Goal: Contribute content: Add original content to the website for others to see

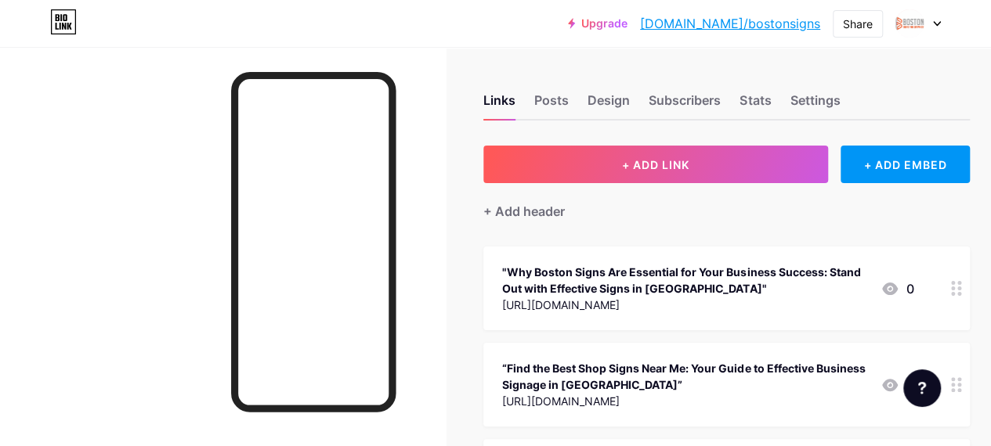
click at [933, 22] on icon at bounding box center [937, 23] width 8 height 5
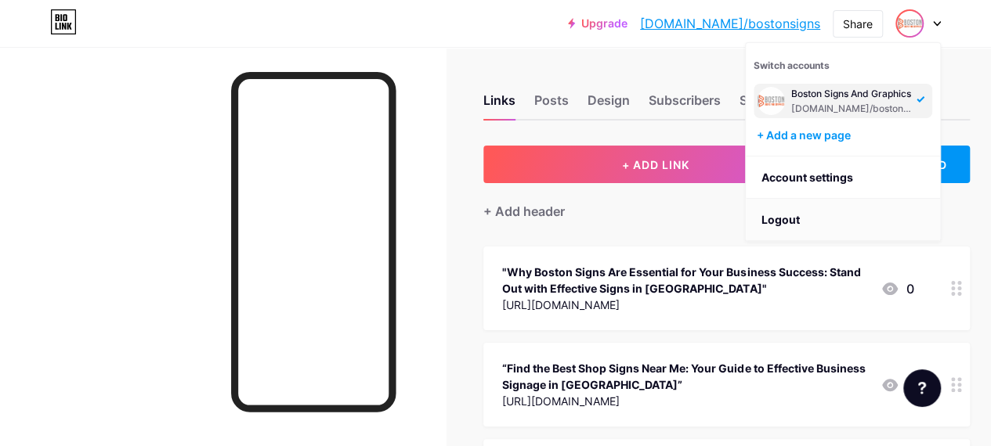
click at [792, 218] on li "Logout" at bounding box center [842, 220] width 194 height 42
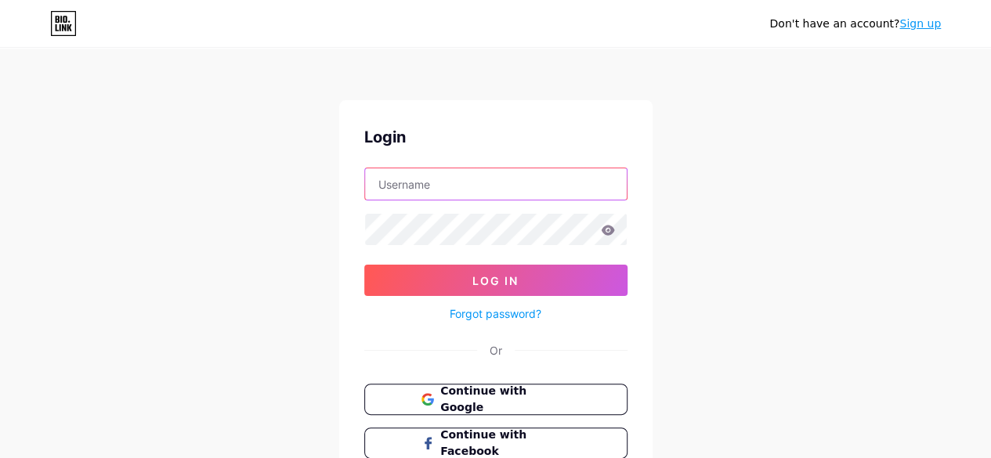
click at [418, 187] on input "text" at bounding box center [496, 183] width 262 height 31
paste input "99signs"
type input "99signs"
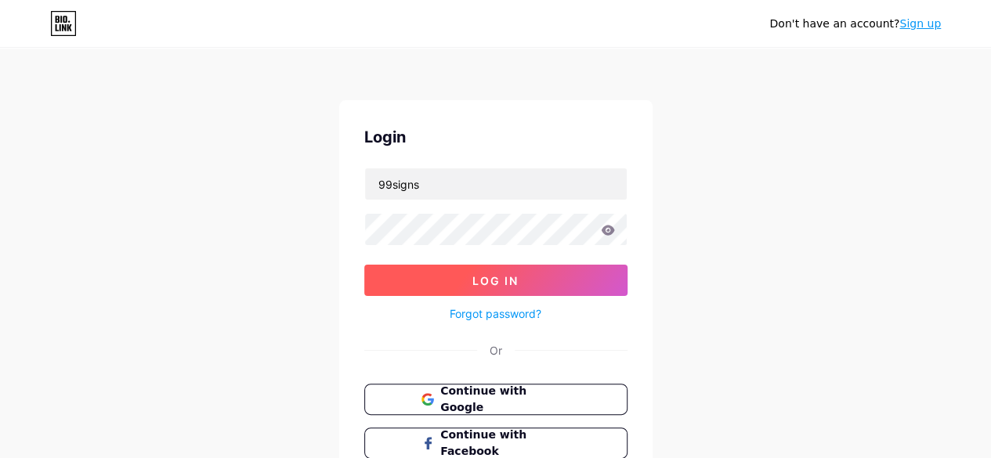
click at [489, 274] on span "Log In" at bounding box center [495, 280] width 46 height 13
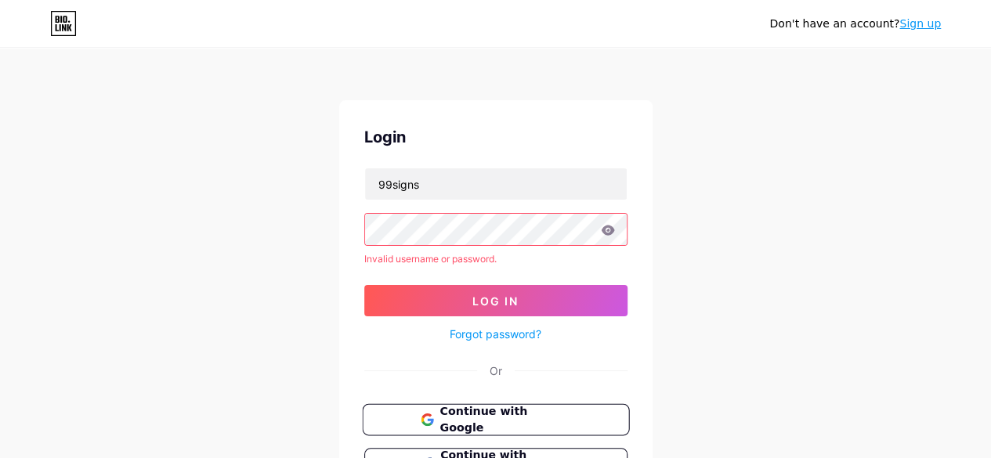
click at [478, 418] on span "Continue with Google" at bounding box center [504, 420] width 131 height 34
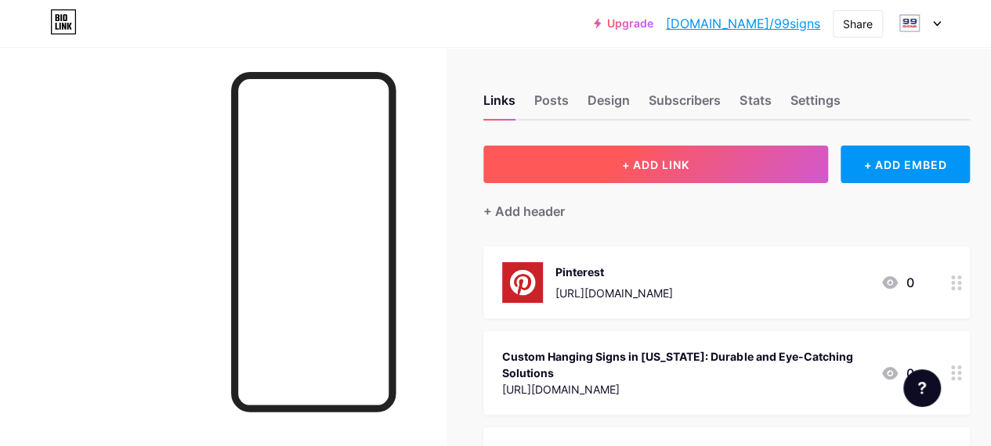
click at [648, 170] on span "+ ADD LINK" at bounding box center [655, 164] width 67 height 13
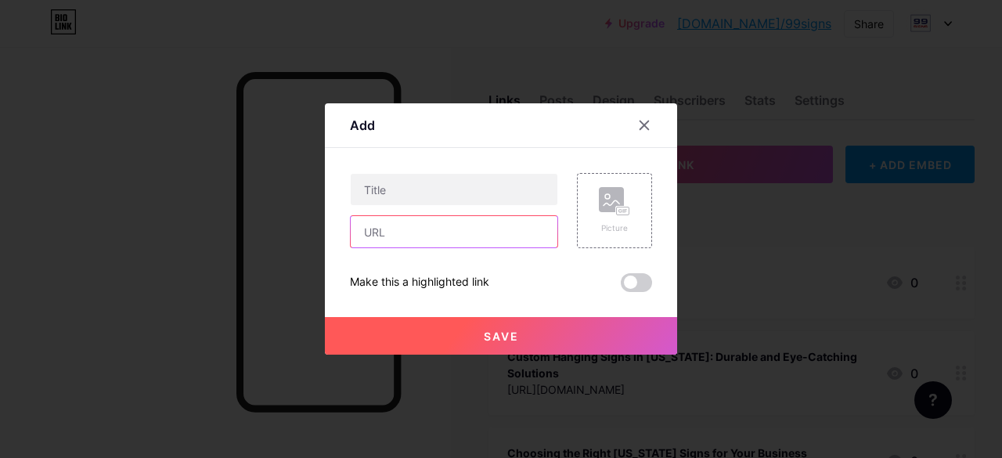
click at [438, 243] on input "text" at bounding box center [454, 231] width 207 height 31
paste input "[URL][DOMAIN_NAME]"
type input "[URL][DOMAIN_NAME]"
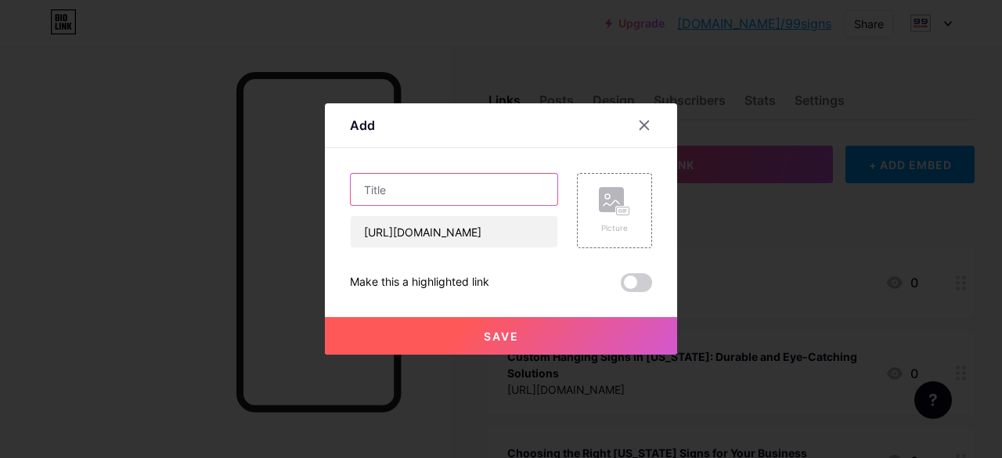
scroll to position [0, 0]
click at [431, 187] on input "text" at bounding box center [454, 189] width 207 height 31
click at [439, 196] on input "text" at bounding box center [454, 189] width 207 height 31
paste input "[DATE] 0 Comments Brighten Your Brand: Why Businesses Need LED and Custom Neon …"
drag, startPoint x: 390, startPoint y: 189, endPoint x: 214, endPoint y: 202, distance: 176.7
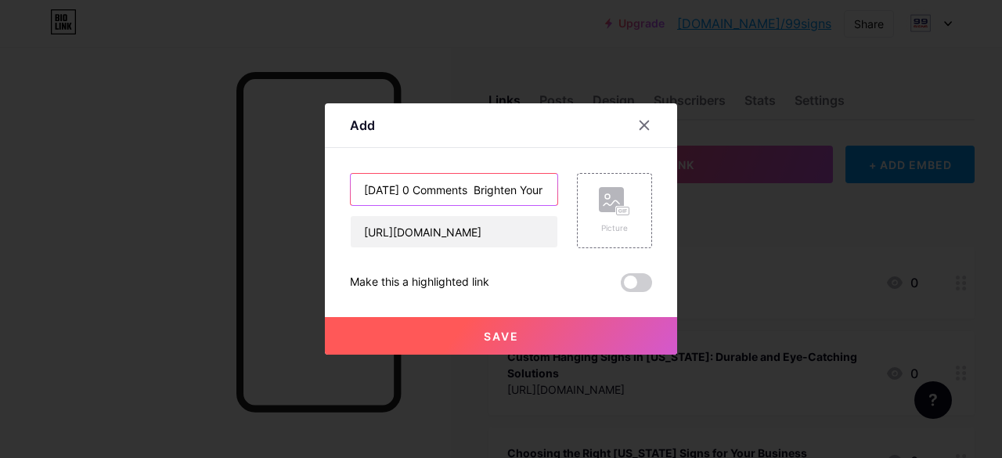
click at [214, 202] on div "Add Content YouTube Play YouTube video without leaving your page. ADD Vimeo Pla…" at bounding box center [501, 229] width 1002 height 458
click at [471, 189] on input "9/17/2025 0 Comments Brighten Your Brand: Why Businesses Need LED and Custom Ne…" at bounding box center [454, 189] width 207 height 31
click at [479, 189] on input "9/17/2025 0 Comments Brighten Your Brand: Why Businesses Need LED and Custom Ne…" at bounding box center [454, 189] width 207 height 31
drag, startPoint x: 445, startPoint y: 186, endPoint x: 271, endPoint y: 179, distance: 174.0
click at [271, 179] on div "Add Content YouTube Play YouTube video without leaving your page. ADD Vimeo Pla…" at bounding box center [501, 229] width 1002 height 458
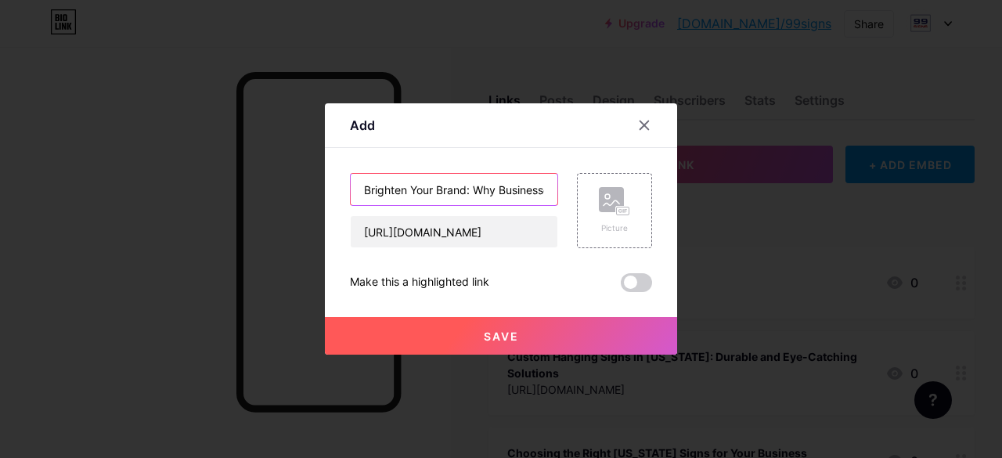
type input "Brighten Your Brand: Why Businesses Need LED and Custom Neon Signs in NJ"
click at [490, 336] on span "Save" at bounding box center [501, 336] width 35 height 13
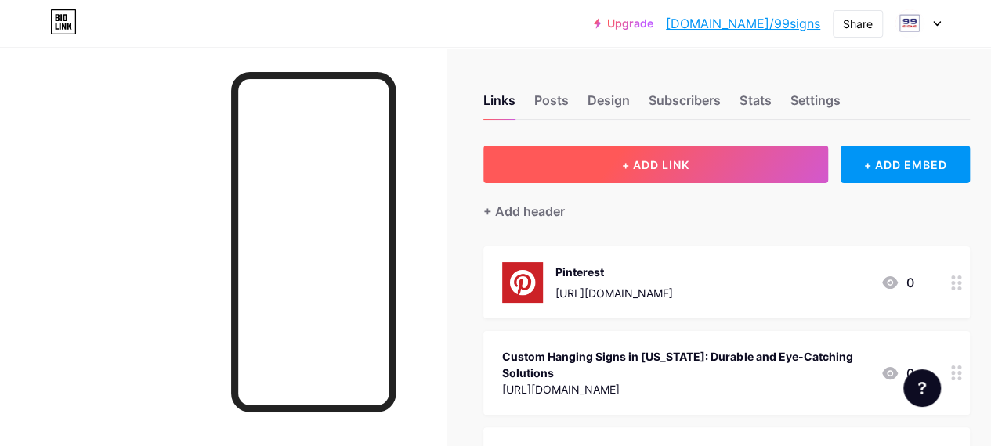
click at [655, 173] on button "+ ADD LINK" at bounding box center [655, 165] width 345 height 38
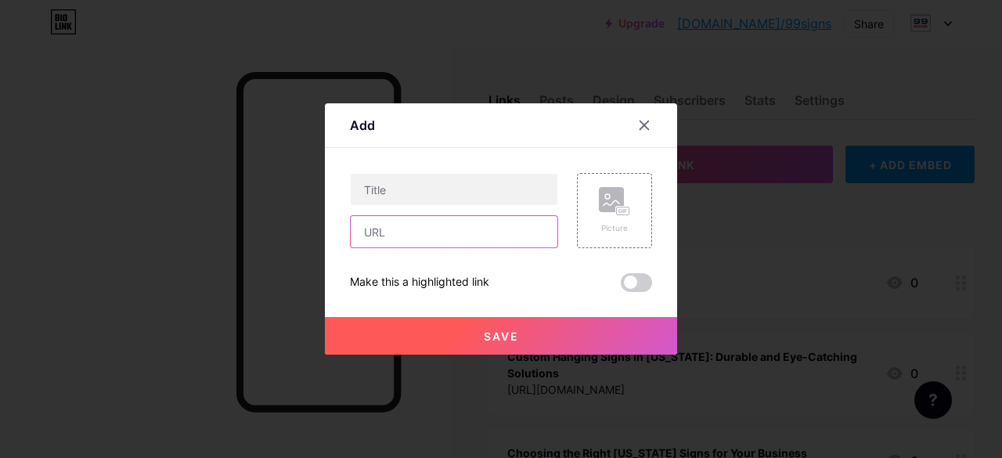
click at [432, 240] on input "text" at bounding box center [454, 231] width 207 height 31
paste input "https://www.patreon.com/posts/stand-out-at-in-139098023?utm_medium=clipboard_co…"
type input "https://www.patreon.com/posts/stand-out-at-in-139098023?utm_medium=clipboard_co…"
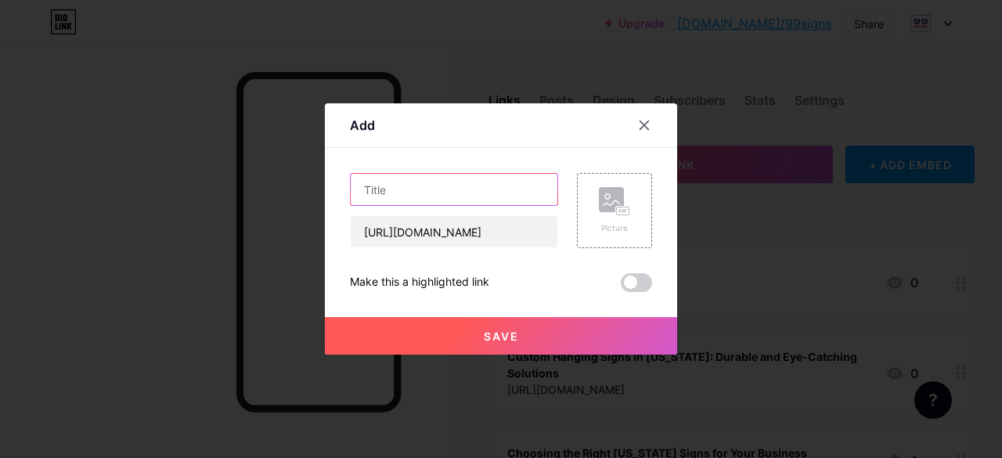
click at [412, 193] on input "text" at bounding box center [454, 189] width 207 height 31
paste input "Stand Out at Your Next Event with Custom Trade Show Displays in NJ"
type input "Stand Out at Your Next Event with Custom Trade Show Displays in NJ"
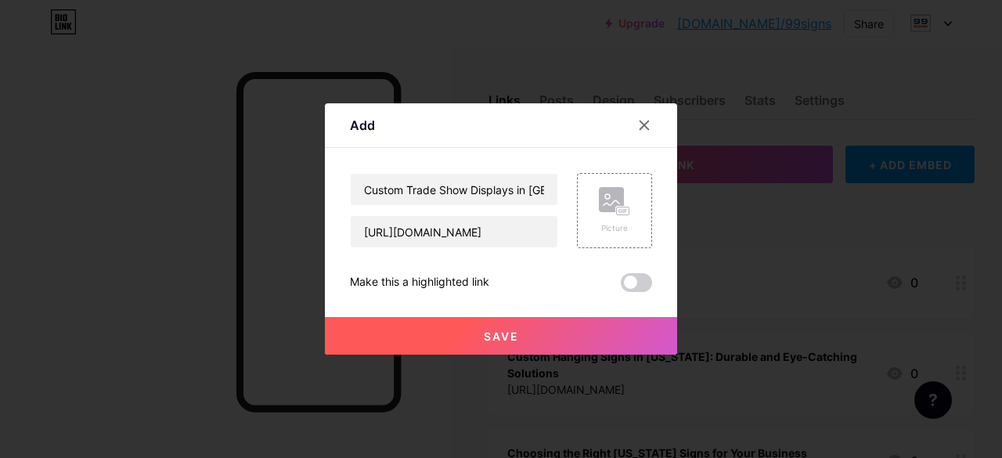
scroll to position [0, 0]
click at [487, 330] on span "Save" at bounding box center [501, 336] width 35 height 13
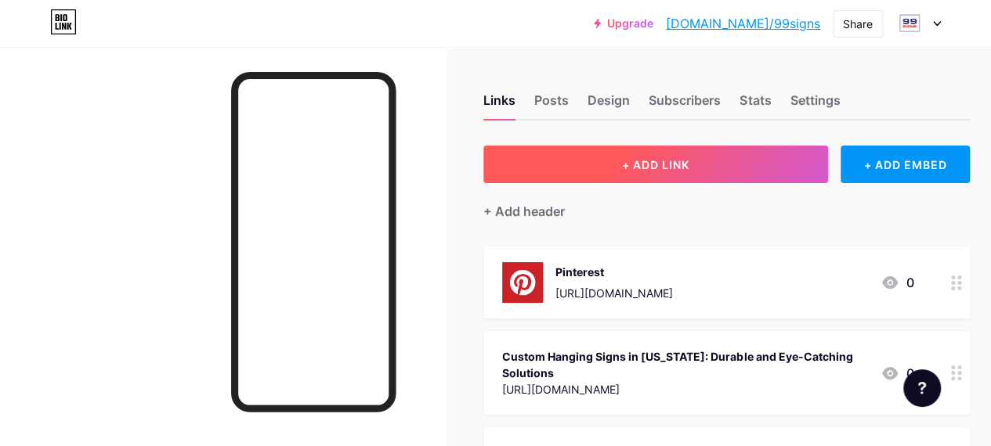
click at [662, 167] on span "+ ADD LINK" at bounding box center [655, 164] width 67 height 13
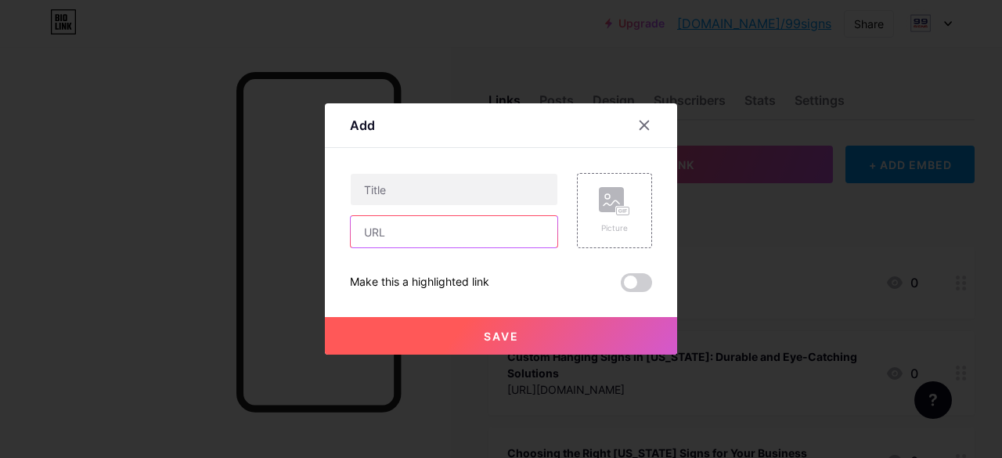
click at [449, 228] on input "text" at bounding box center [454, 231] width 207 height 31
paste input "https://99signs.mystrikingly.com/blog/elevate-your-brand-visibility-with-outdoo…"
type input "https://99signs.mystrikingly.com/blog/elevate-your-brand-visibility-with-outdoo…"
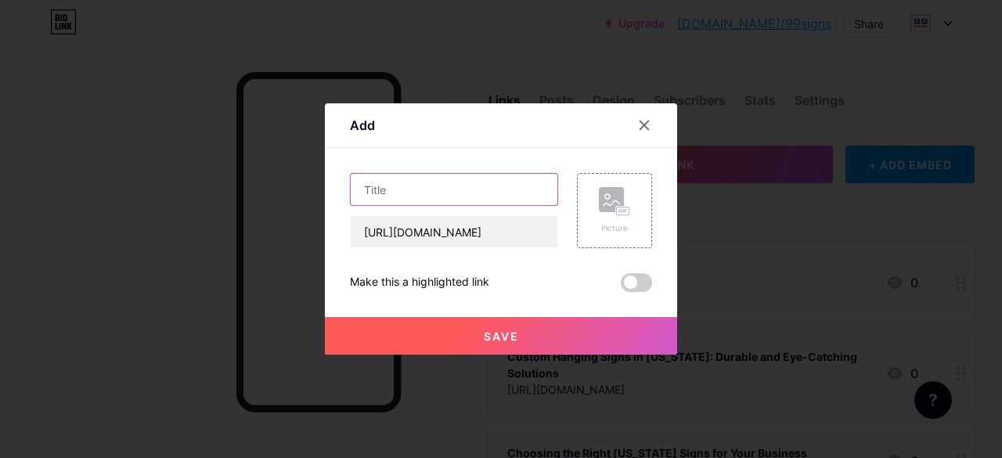
click at [424, 187] on input "text" at bounding box center [454, 189] width 207 height 31
paste input "Elevate Your Brand Visibility with Outdoor Hanging Signs for Business in New Je…"
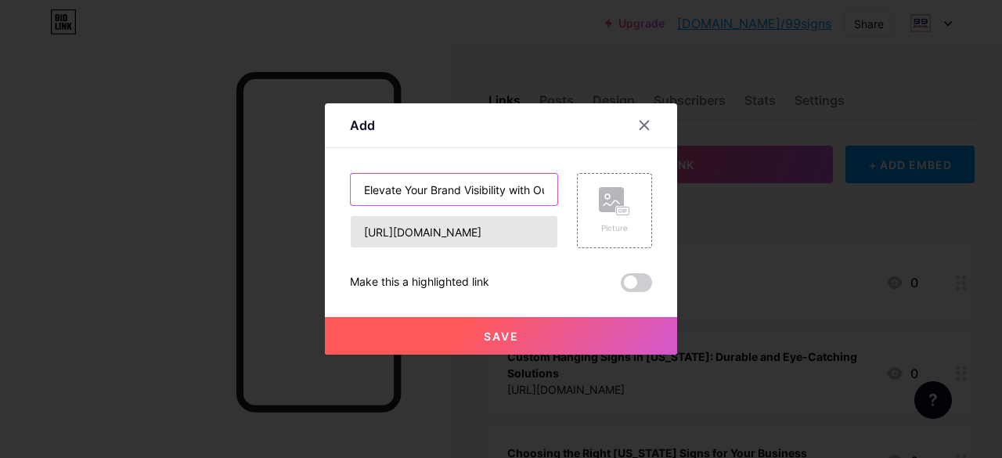
scroll to position [0, 254]
type input "Elevate Your Brand Visibility with Outdoor Hanging Signs for Business in New Je…"
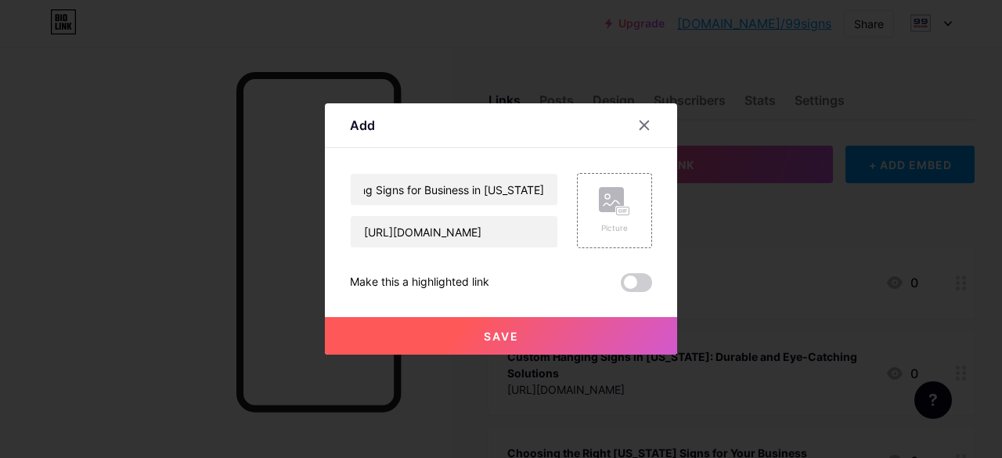
scroll to position [0, 0]
click at [506, 325] on button "Save" at bounding box center [501, 336] width 352 height 38
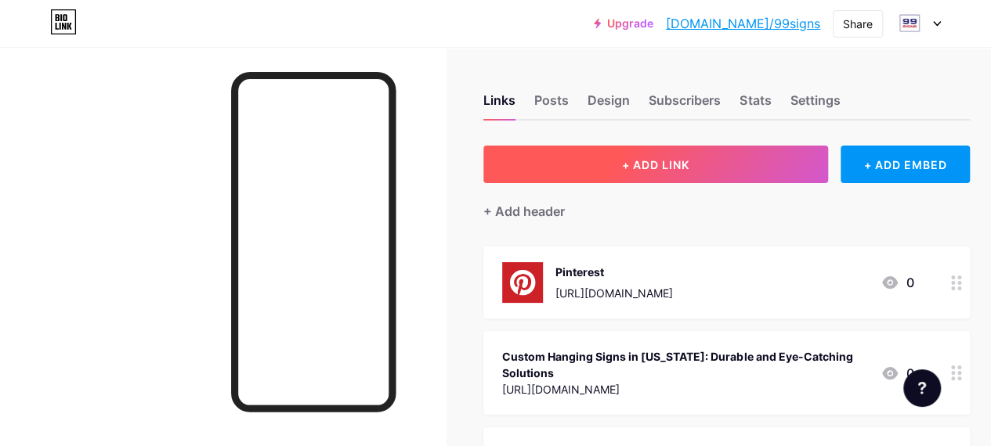
click at [642, 159] on span "+ ADD LINK" at bounding box center [655, 164] width 67 height 13
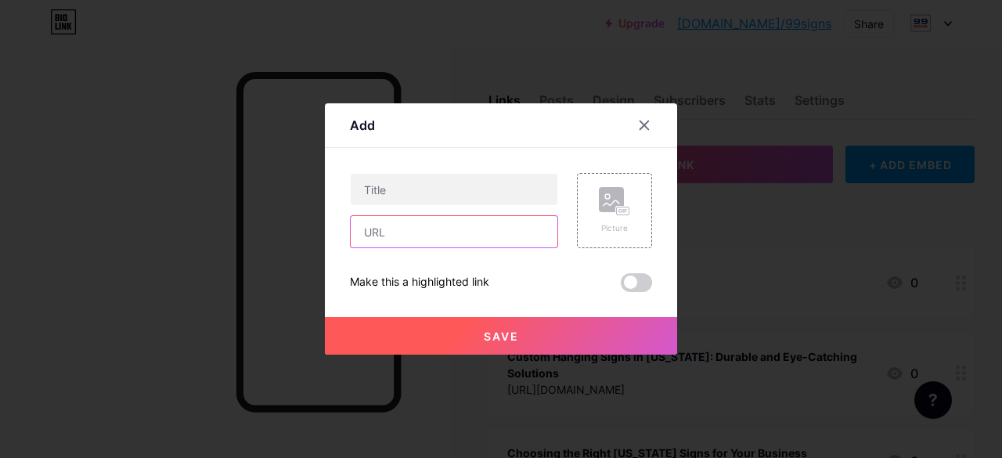
click at [454, 229] on input "text" at bounding box center [454, 231] width 207 height 31
paste input "https://medium.com/@99signsny/transform-your-storefront-with-custom-window-deca…"
type input "https://medium.com/@99signsny/transform-your-storefront-with-custom-window-deca…"
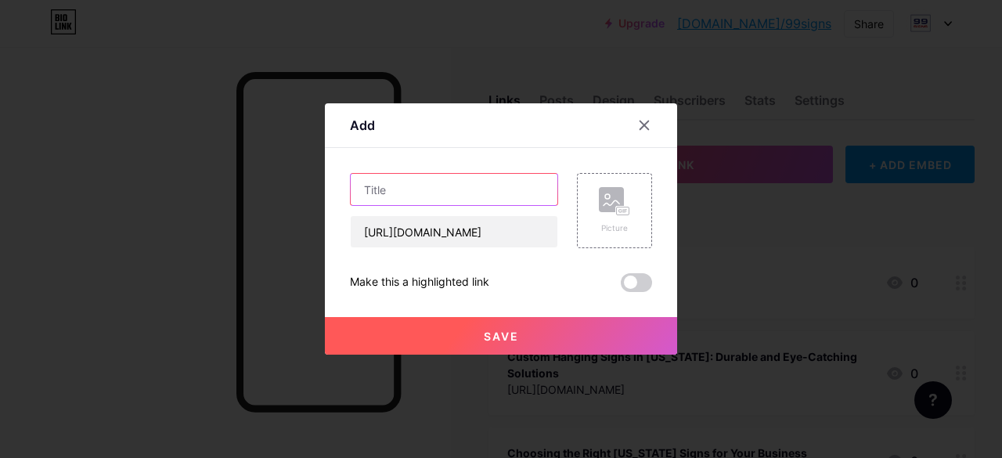
scroll to position [0, 0]
click at [439, 185] on input "text" at bounding box center [454, 189] width 207 height 31
paste input "Transform Your Storefront with Custom Window Decals and Window Graphics in NJ"
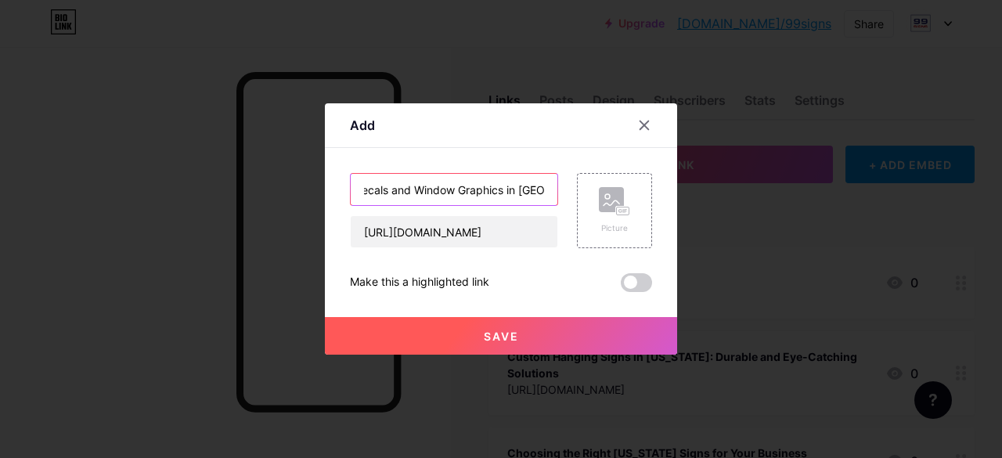
type input "Transform Your Storefront with Custom Window Decals and Window Graphics in NJTr…"
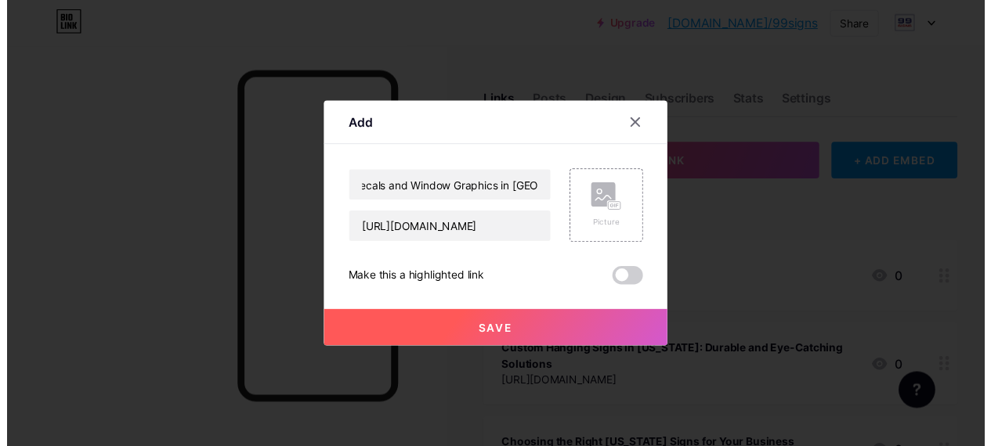
scroll to position [0, 0]
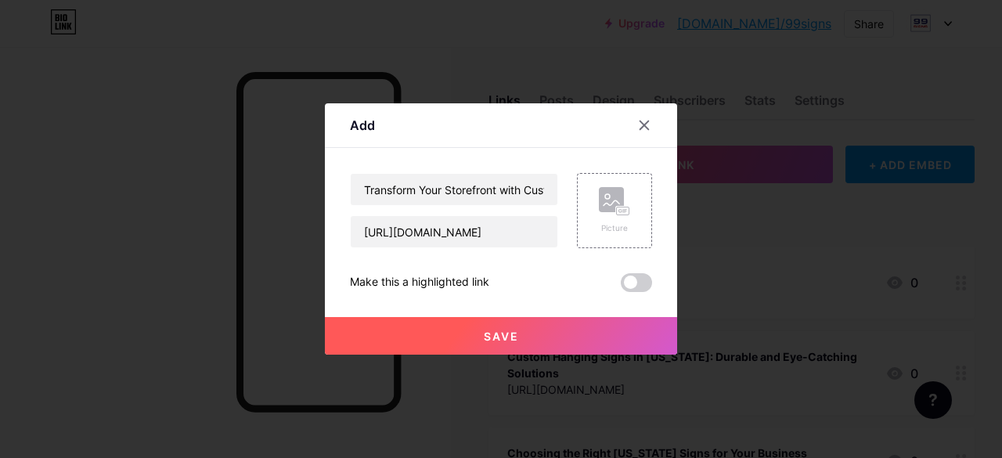
click at [499, 348] on button "Save" at bounding box center [501, 336] width 352 height 38
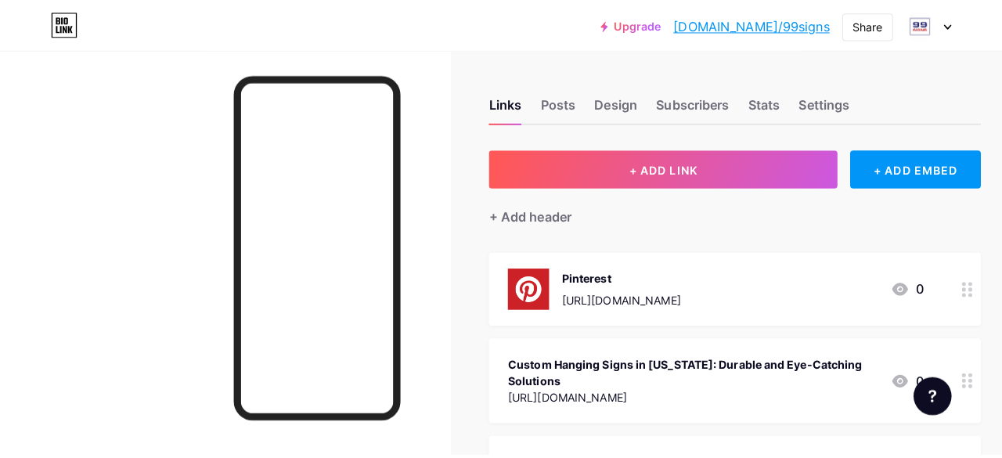
scroll to position [78, 0]
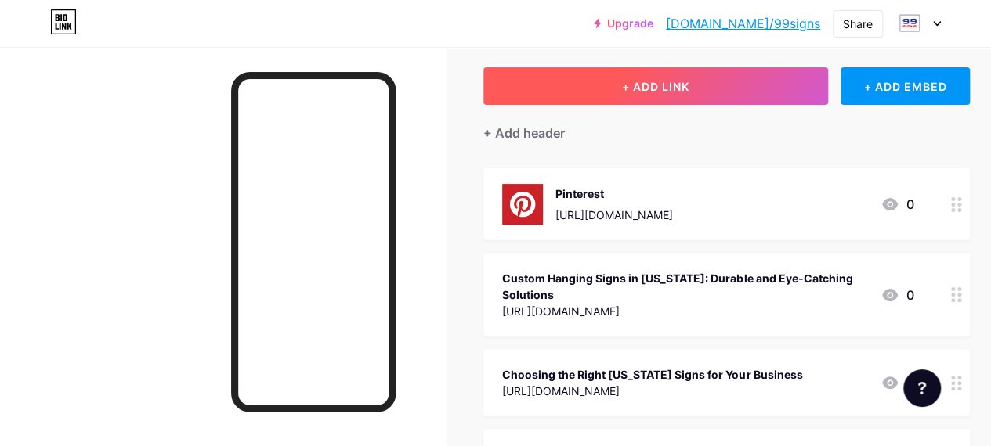
click at [680, 96] on button "+ ADD LINK" at bounding box center [655, 86] width 345 height 38
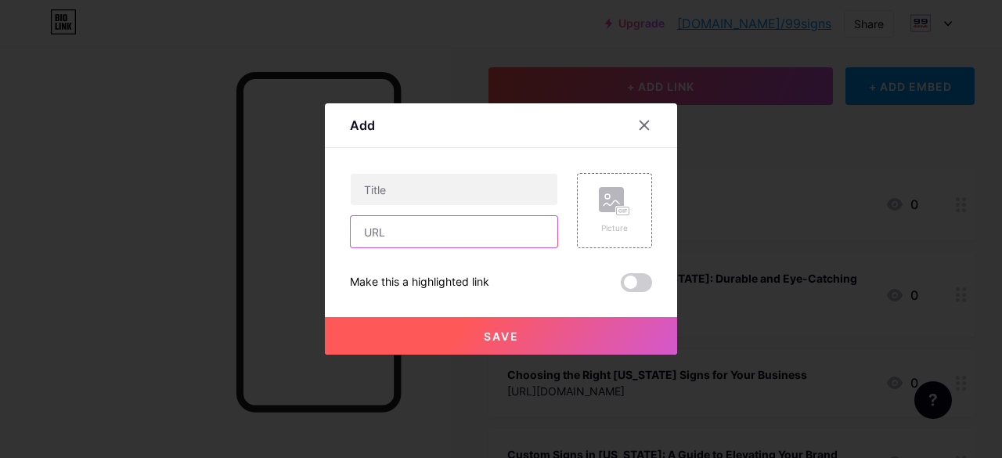
click at [408, 230] on input "text" at bounding box center [454, 231] width 207 height 31
paste input "https://99signsnewyork.blogspot.com/2025/09/transform-your-business-visibility-…"
type input "https://99signsnewyork.blogspot.com/2025/09/transform-your-business-visibility-…"
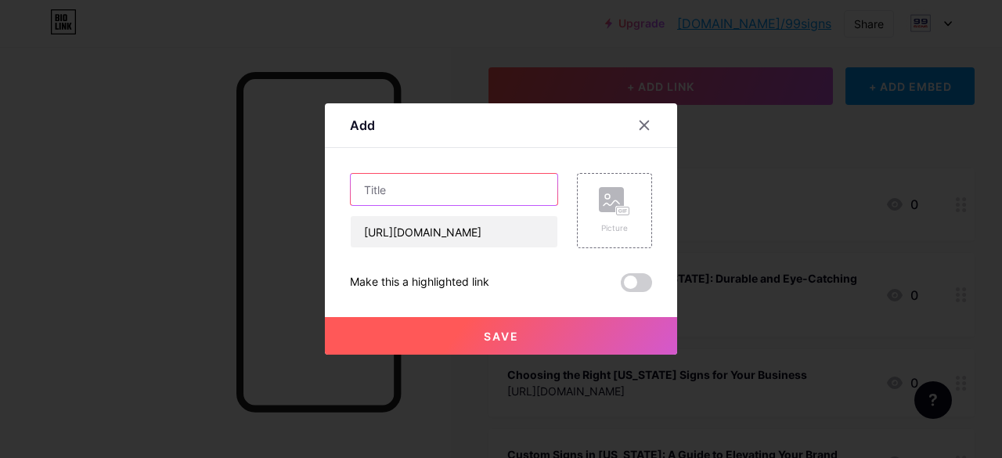
click at [420, 186] on input "text" at bounding box center [454, 189] width 207 height 31
paste input "Transform Your Business Visibility with Storefront Signs in NJ"
type input "Transform Your Business Visibility with Storefront Signs in NJ"
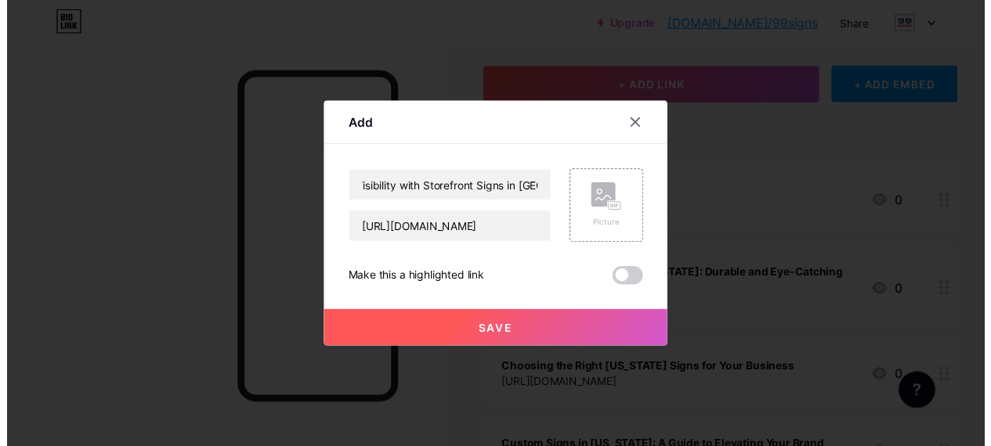
scroll to position [0, 0]
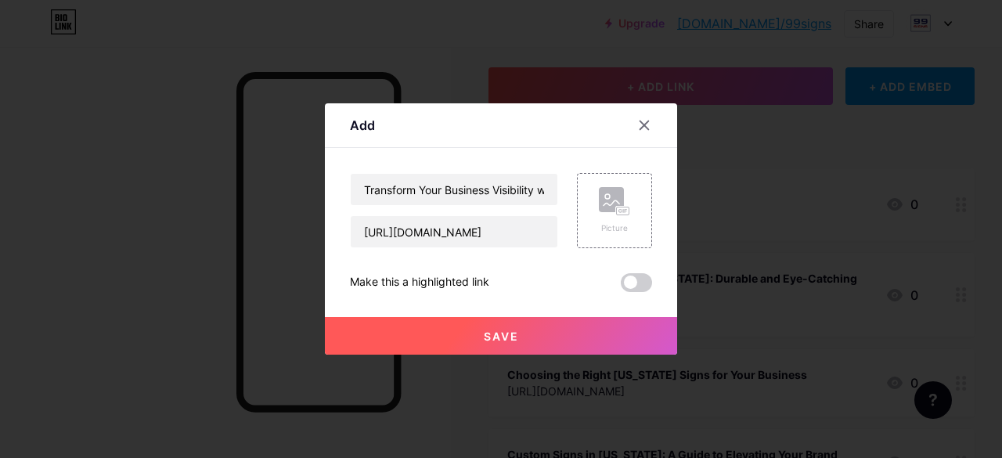
click at [500, 330] on span "Save" at bounding box center [501, 336] width 35 height 13
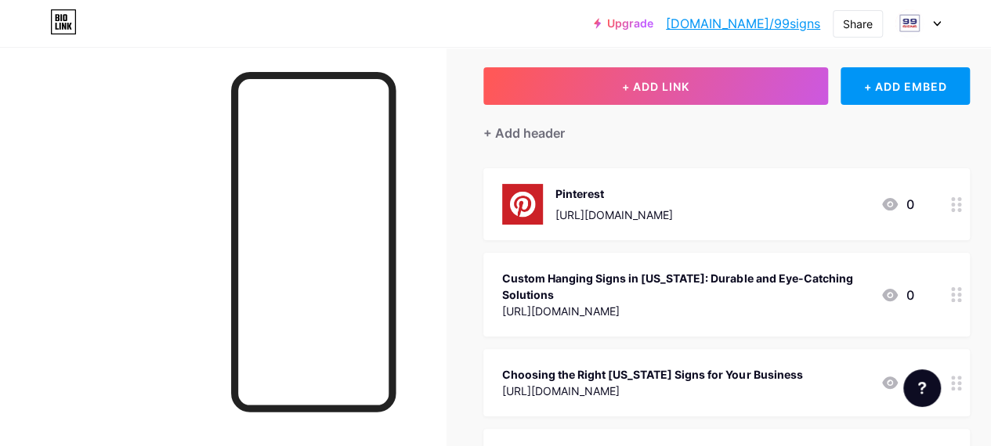
click at [774, 23] on link "bio.link/99signs" at bounding box center [743, 23] width 154 height 19
